Goal: Task Accomplishment & Management: Manage account settings

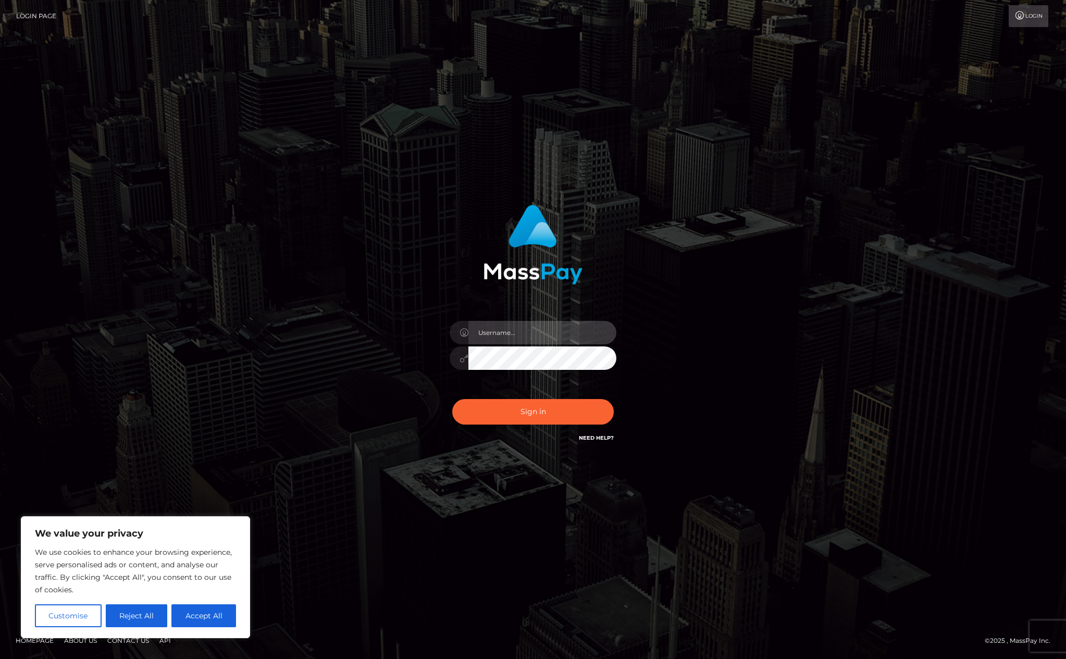
click at [511, 329] on input "text" at bounding box center [542, 332] width 148 height 23
type input "[PERSON_NAME][EMAIL_ADDRESS][PERSON_NAME][DOMAIN_NAME]"
click at [452, 399] on button "Sign in" at bounding box center [532, 412] width 161 height 26
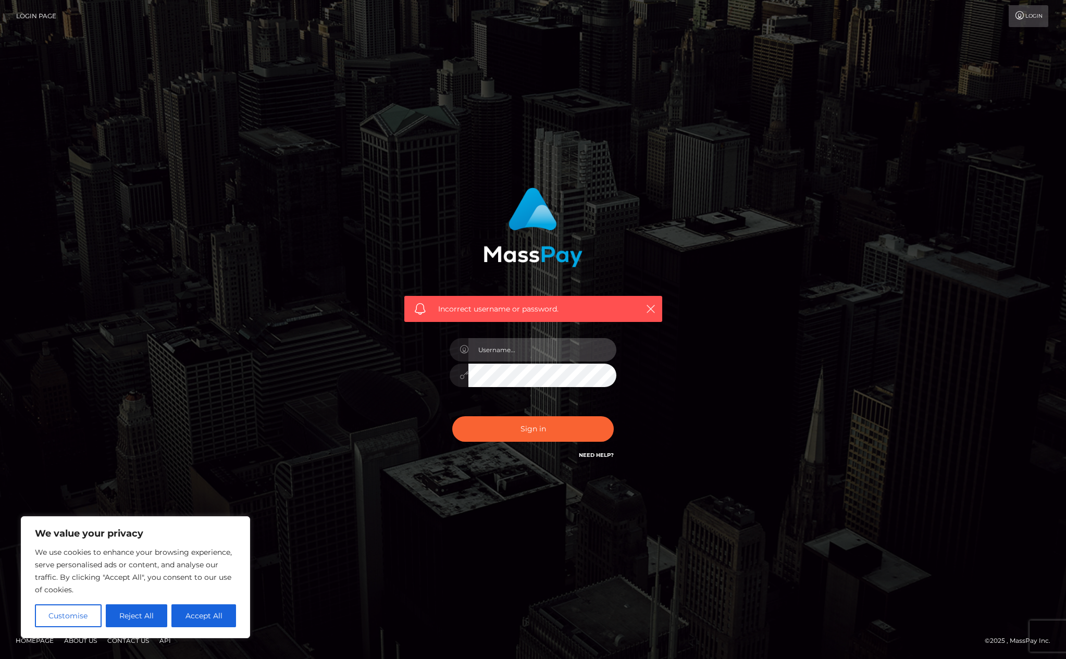
click at [554, 350] on input "text" at bounding box center [542, 349] width 148 height 23
type input "[PERSON_NAME][EMAIL_ADDRESS][PERSON_NAME][DOMAIN_NAME]"
click at [452, 416] on button "Sign in" at bounding box center [532, 429] width 161 height 26
